Goal: Task Accomplishment & Management: Use online tool/utility

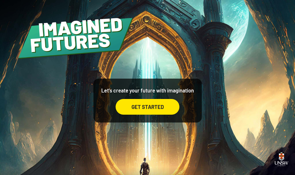
click at [160, 114] on div "GET STARTED" at bounding box center [148, 107] width 64 height 16
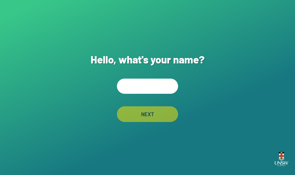
click at [165, 91] on input "text" at bounding box center [147, 86] width 61 height 15
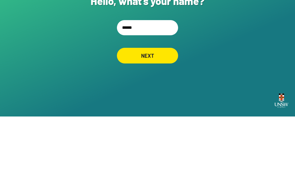
type input "******"
click at [222, 45] on div "Hello, what's your name? ****** NEXT" at bounding box center [147, 87] width 295 height 175
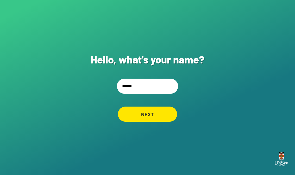
click at [159, 108] on div "NEXT" at bounding box center [147, 113] width 59 height 15
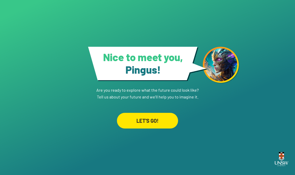
click at [164, 128] on div "LET'S GO!" at bounding box center [147, 121] width 61 height 16
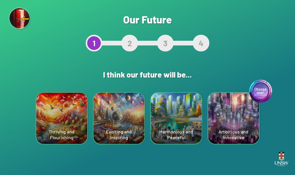
click at [237, 129] on div "Choose one! Ambitious and Innovative" at bounding box center [233, 118] width 51 height 51
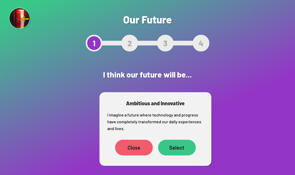
click at [178, 151] on div "Select" at bounding box center [177, 148] width 38 height 16
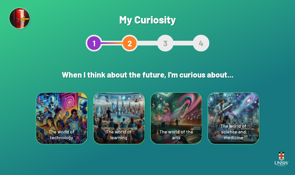
click at [58, 122] on div "The world of technology" at bounding box center [61, 118] width 51 height 51
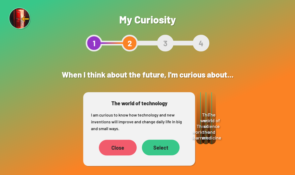
click at [164, 155] on div "Select" at bounding box center [161, 148] width 38 height 16
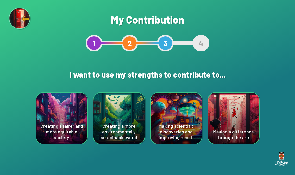
click at [187, 119] on div "Making scientific discoveries and improving health" at bounding box center [176, 118] width 51 height 51
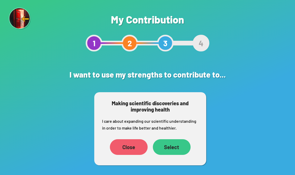
click at [178, 147] on div "Select" at bounding box center [172, 147] width 38 height 16
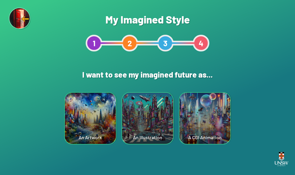
click at [206, 112] on div "A CGI Animation" at bounding box center [205, 118] width 51 height 51
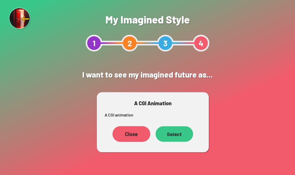
click at [174, 138] on div "Select" at bounding box center [175, 134] width 38 height 16
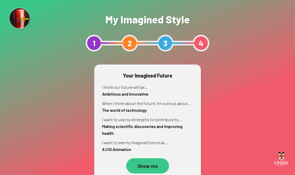
click at [155, 169] on div "Show me" at bounding box center [147, 165] width 43 height 15
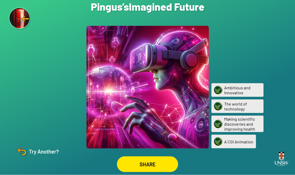
scroll to position [8, 0]
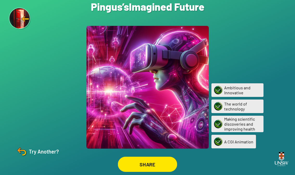
click at [159, 159] on div "SHARE" at bounding box center [147, 163] width 59 height 15
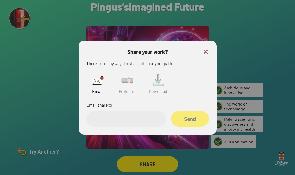
click at [102, 113] on input "email" at bounding box center [127, 119] width 80 height 16
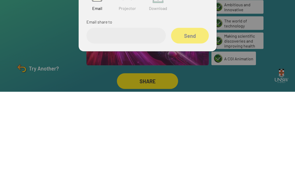
click at [269, 49] on div at bounding box center [147, 87] width 295 height 175
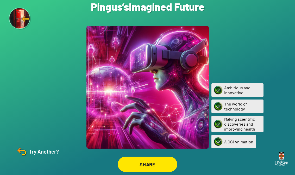
click at [168, 156] on div "SHARE" at bounding box center [148, 163] width 60 height 15
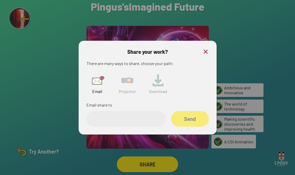
click at [90, 115] on input "email" at bounding box center [127, 119] width 80 height 16
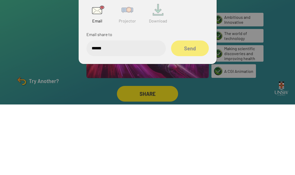
type input "******"
click at [233, 34] on div at bounding box center [147, 87] width 295 height 175
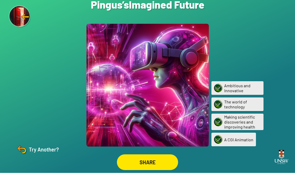
scroll to position [0, 0]
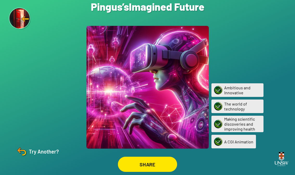
click at [172, 169] on div "SHARE" at bounding box center [147, 163] width 59 height 15
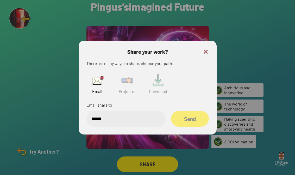
click at [122, 89] on img at bounding box center [127, 80] width 17 height 17
click at [103, 120] on input "text" at bounding box center [127, 119] width 80 height 16
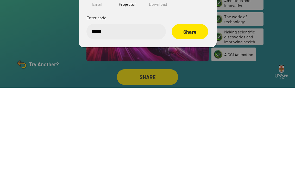
click at [202, 111] on div "Share" at bounding box center [190, 118] width 37 height 15
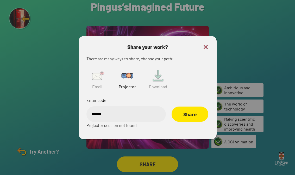
click at [203, 118] on div "Share" at bounding box center [190, 113] width 37 height 15
click at [194, 121] on div "Share" at bounding box center [189, 113] width 35 height 15
click at [143, 119] on input "******" at bounding box center [127, 114] width 80 height 16
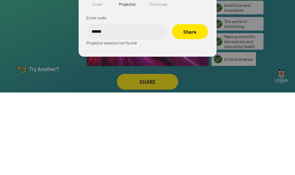
type input "******"
click at [197, 106] on div "Share" at bounding box center [190, 113] width 36 height 15
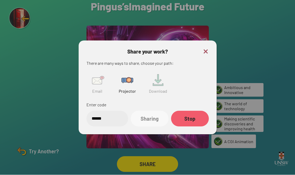
scroll to position [8, 0]
